Goal: Find specific page/section: Find specific page/section

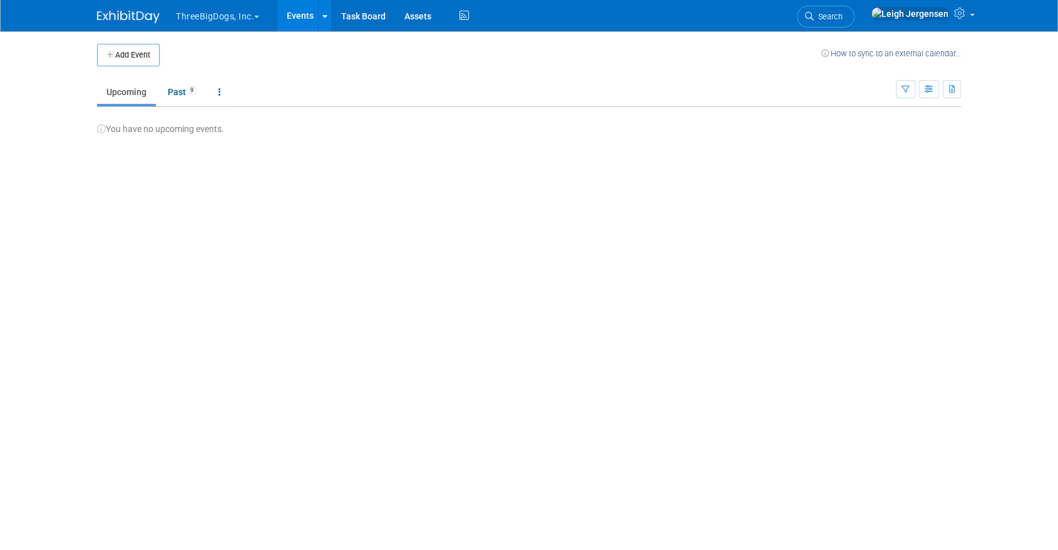
click at [145, 16] on img at bounding box center [128, 17] width 63 height 13
click at [121, 14] on img at bounding box center [128, 17] width 63 height 13
